Goal: Task Accomplishment & Management: Complete application form

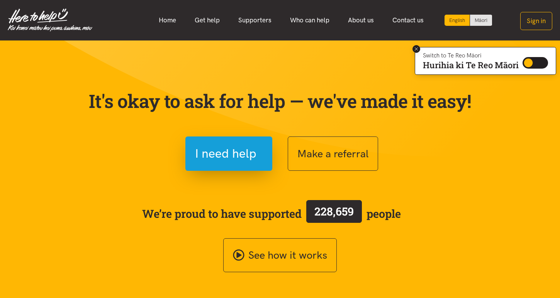
click at [414, 50] on icon at bounding box center [416, 49] width 6 height 6
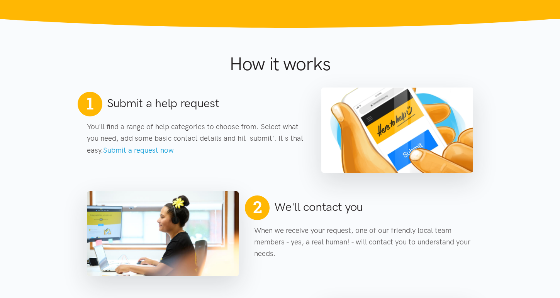
scroll to position [283, 0]
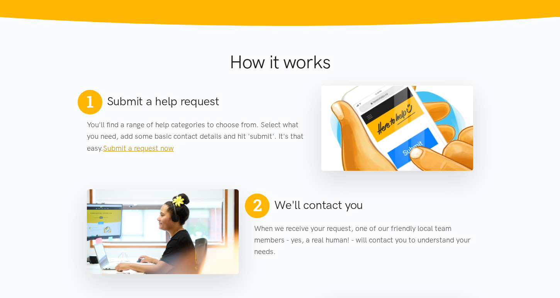
click at [164, 149] on link "Submit a request now" at bounding box center [138, 148] width 71 height 9
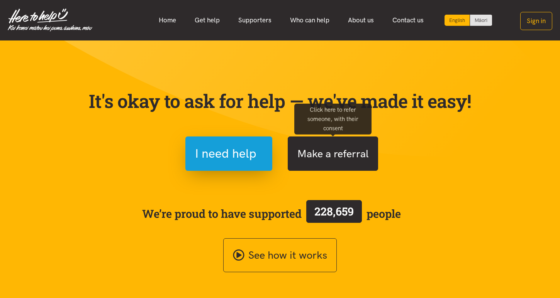
click at [308, 157] on button "Make a referral" at bounding box center [333, 154] width 90 height 34
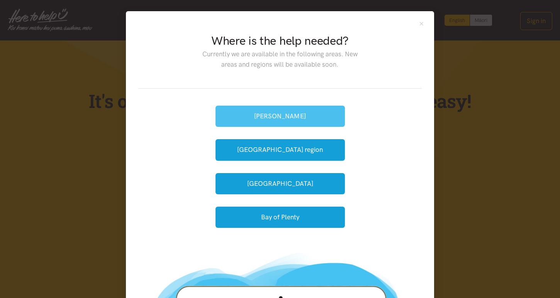
click at [294, 117] on button "[PERSON_NAME]" at bounding box center [279, 116] width 129 height 21
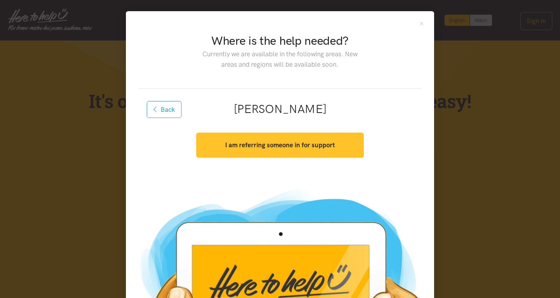
click at [283, 142] on strong "I am referring someone in for support" at bounding box center [280, 145] width 110 height 8
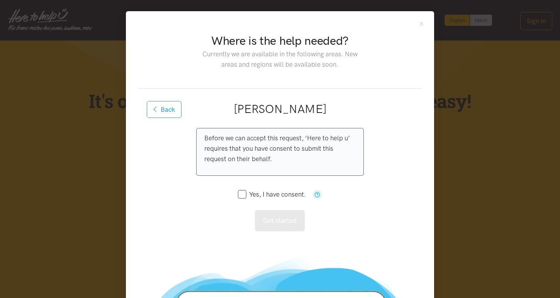
click at [241, 193] on input "Yes, I have consent." at bounding box center [272, 194] width 68 height 7
checkbox input "true"
click at [281, 223] on button "Get started" at bounding box center [280, 220] width 50 height 21
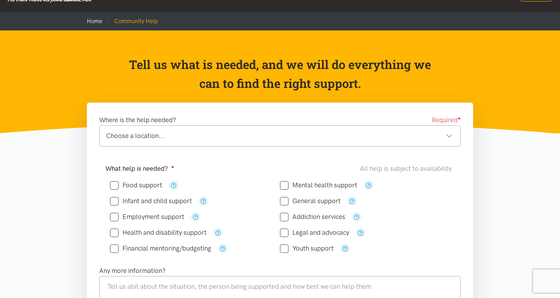
scroll to position [14, 0]
